Goal: Communication & Community: Answer question/provide support

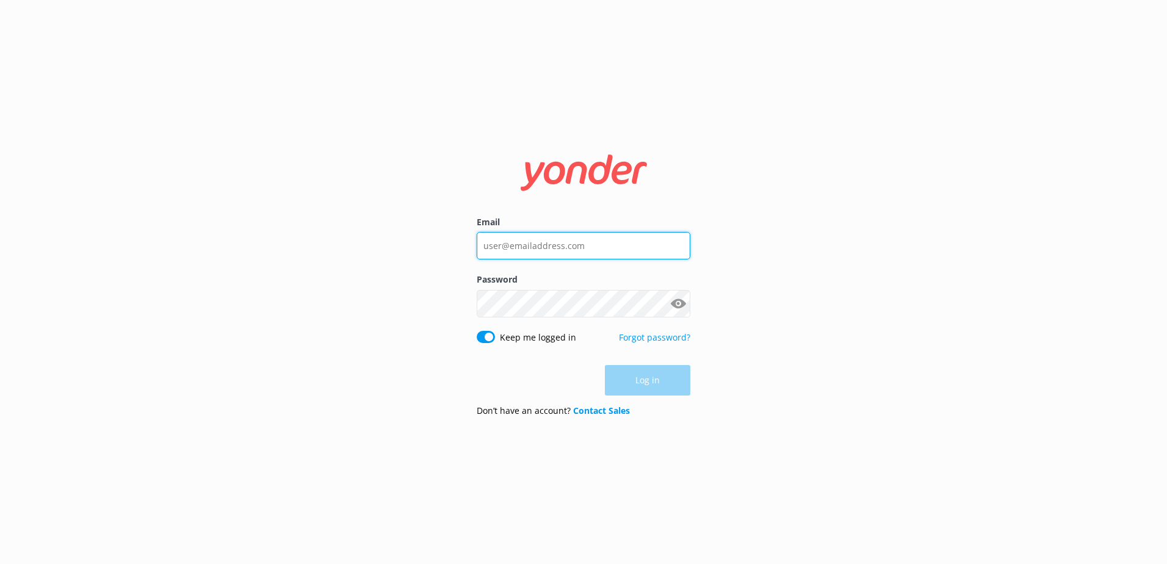
type input "[EMAIL_ADDRESS][DOMAIN_NAME]"
click at [649, 383] on div "Log in" at bounding box center [584, 380] width 214 height 31
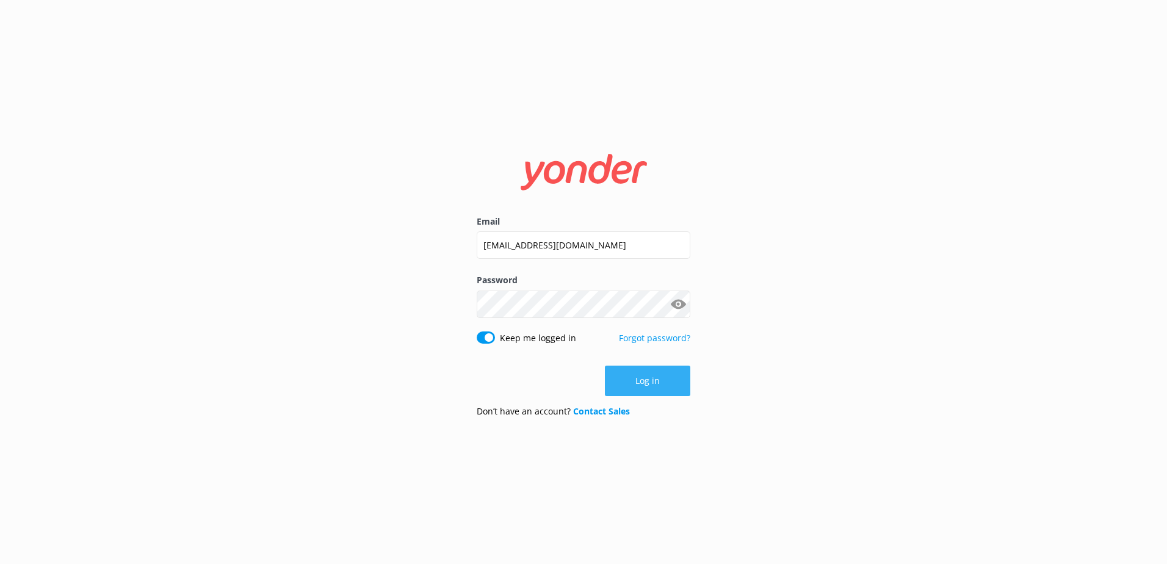
click at [648, 375] on button "Log in" at bounding box center [647, 381] width 85 height 31
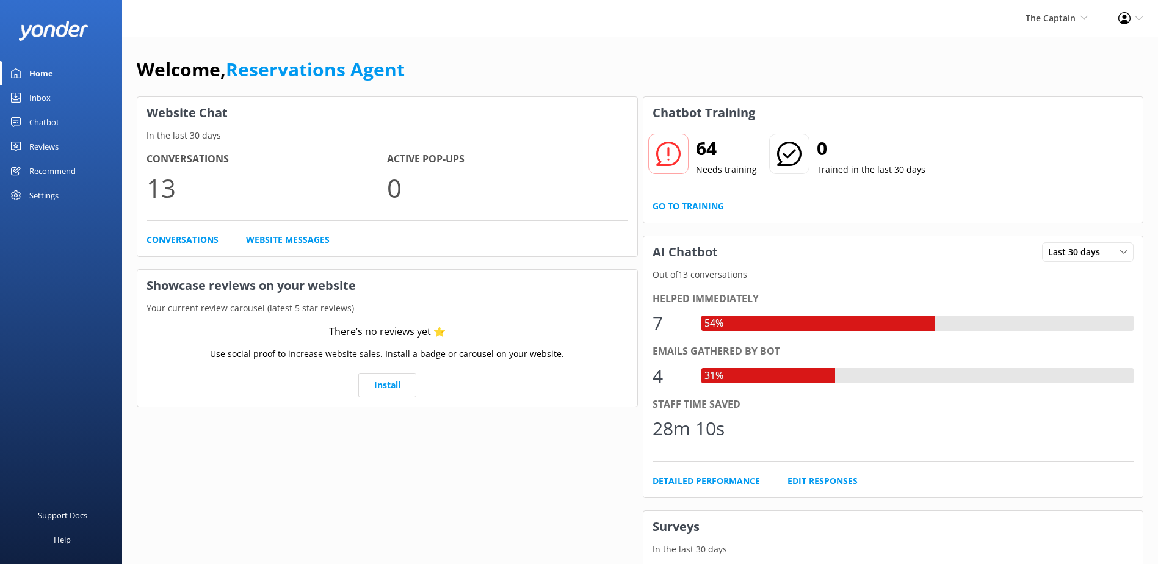
click at [60, 123] on link "Chatbot" at bounding box center [61, 122] width 122 height 24
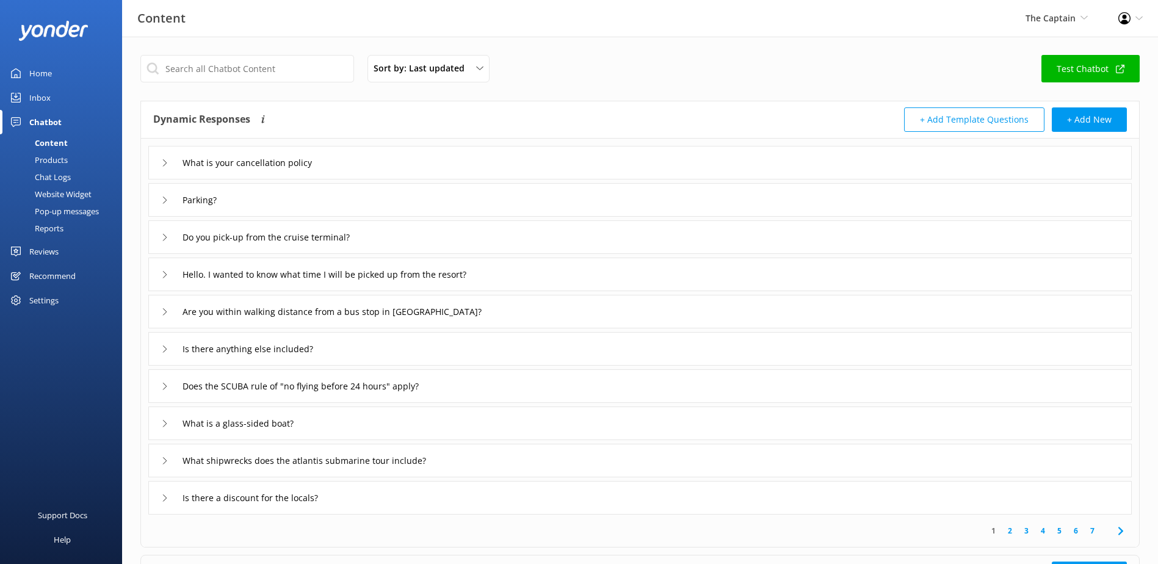
click at [63, 182] on div "Chat Logs" at bounding box center [38, 177] width 63 height 17
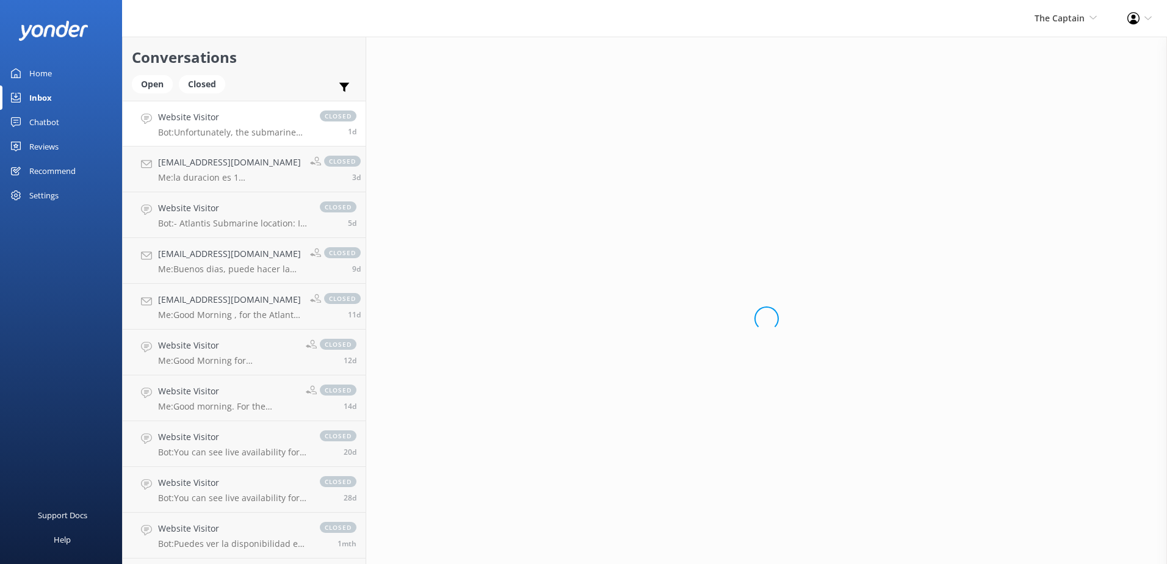
click at [224, 119] on h4 "Website Visitor" at bounding box center [233, 117] width 150 height 13
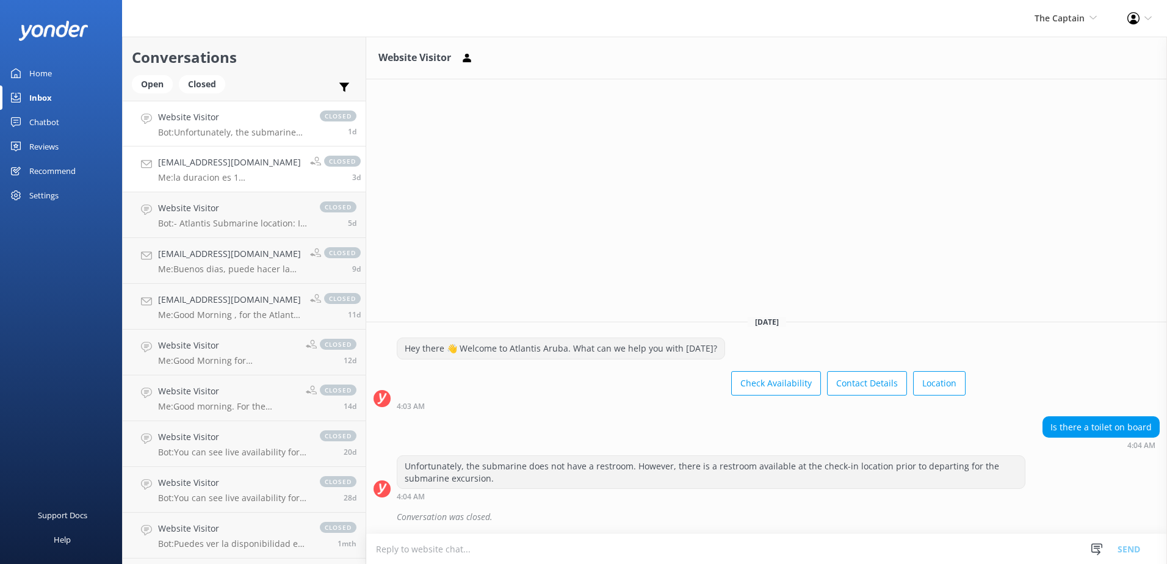
click at [227, 173] on p "Me: la duracion es 1 ora bajo agua, el lancha que te lleva asta el submarino de…" at bounding box center [229, 177] width 143 height 11
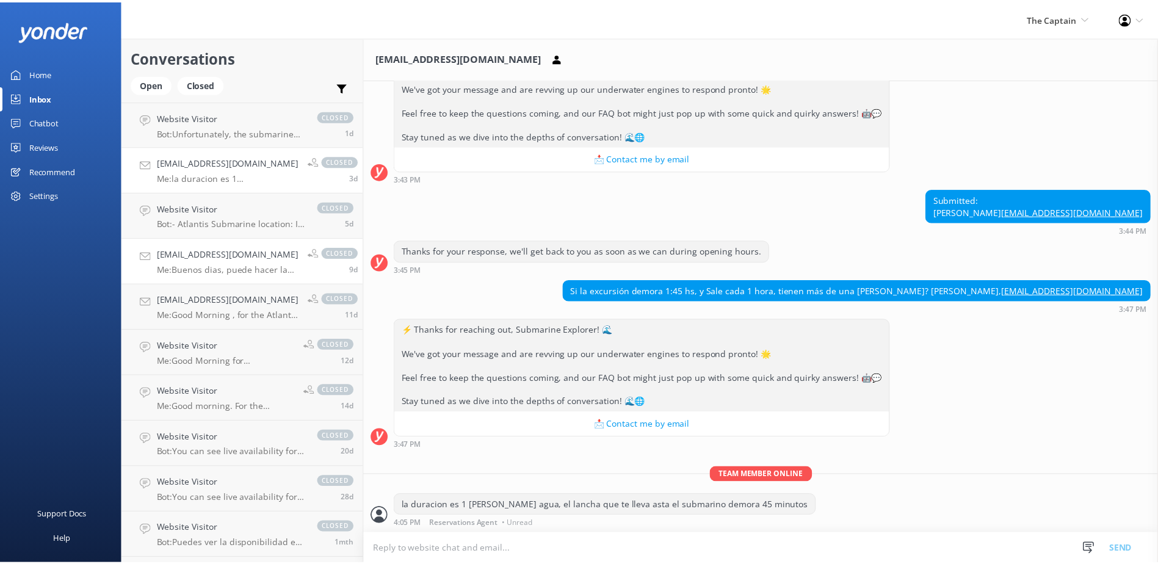
scroll to position [329, 0]
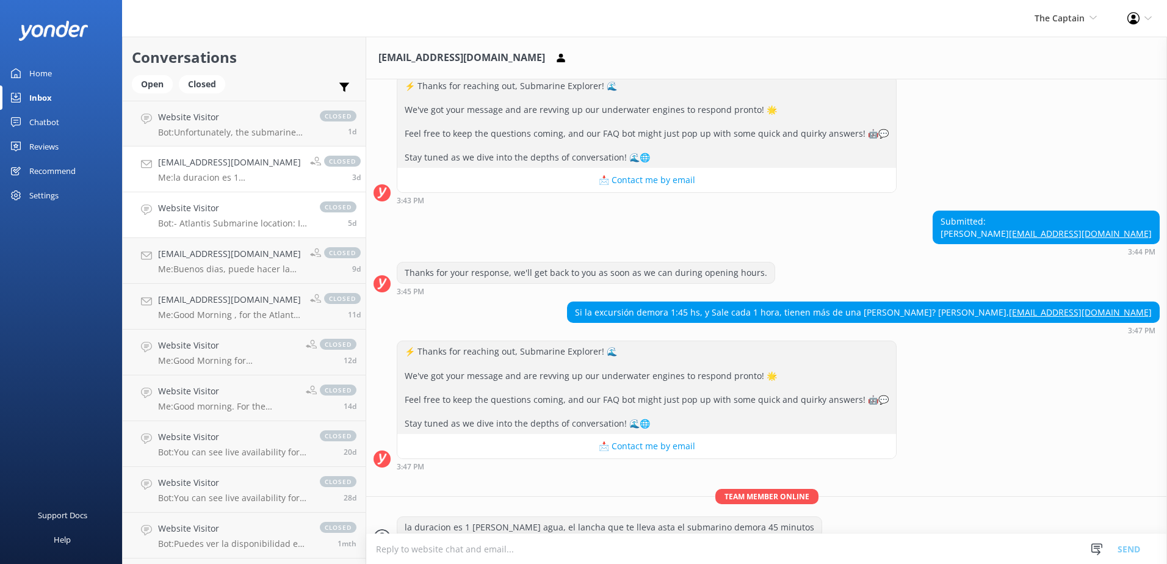
click at [247, 226] on p "Bot: - Atlantis Submarine location: In front of Renaissance Windcreek. - Semi S…" at bounding box center [233, 223] width 150 height 11
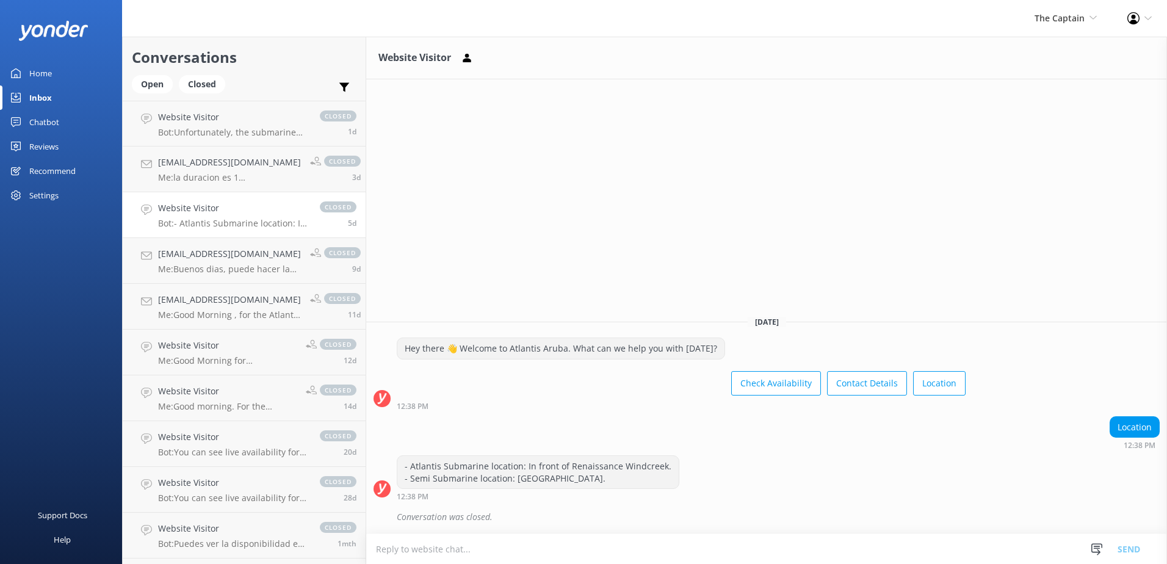
click at [53, 119] on div "Chatbot" at bounding box center [44, 122] width 30 height 24
